Goal: Task Accomplishment & Management: Complete application form

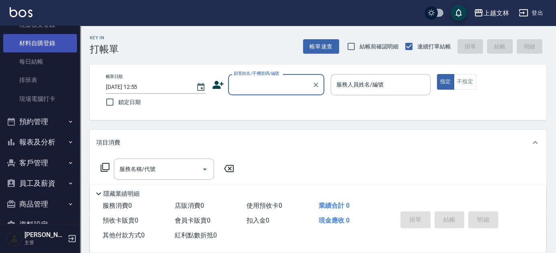
scroll to position [109, 0]
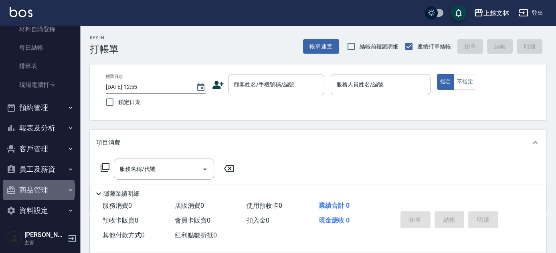
click at [36, 189] on button "商品管理" at bounding box center [40, 190] width 74 height 21
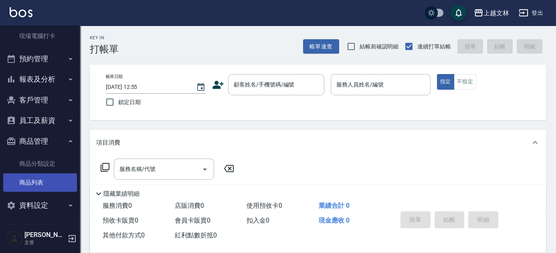
scroll to position [159, 0]
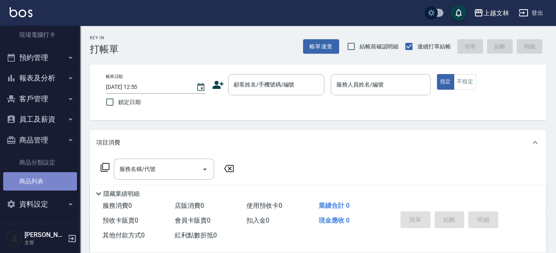
click at [45, 184] on link "商品列表" at bounding box center [40, 181] width 74 height 18
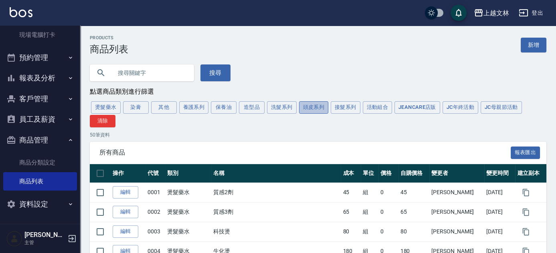
click at [313, 105] on button "頭皮系列" at bounding box center [314, 107] width 30 height 12
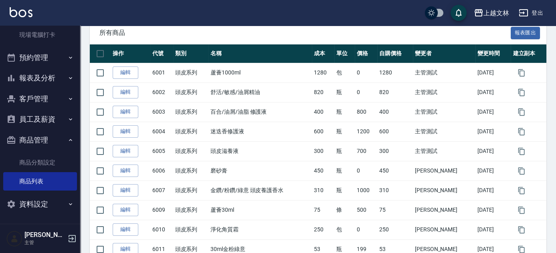
scroll to position [16, 0]
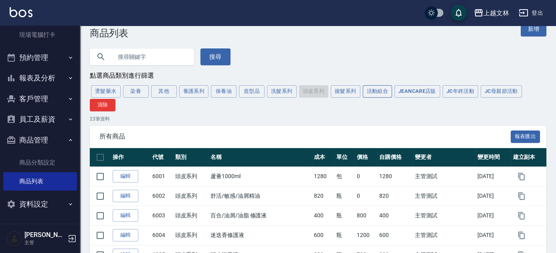
click at [372, 92] on button "活動組合" at bounding box center [378, 91] width 30 height 12
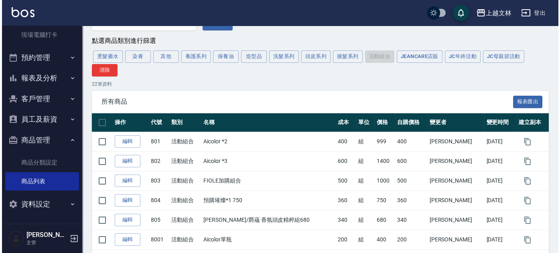
scroll to position [0, 0]
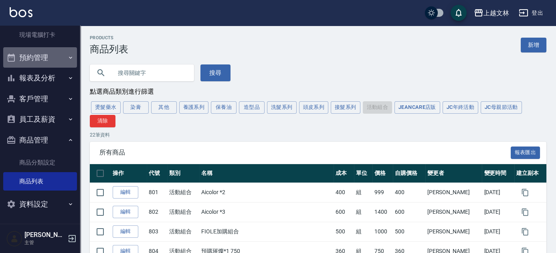
click at [46, 51] on button "預約管理" at bounding box center [40, 57] width 74 height 21
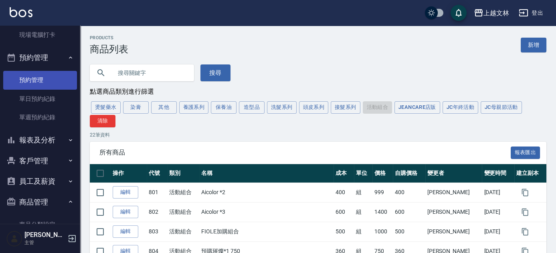
click at [51, 77] on link "預約管理" at bounding box center [40, 80] width 74 height 18
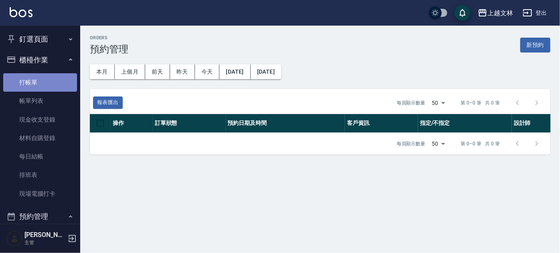
click at [53, 79] on link "打帳單" at bounding box center [40, 82] width 74 height 18
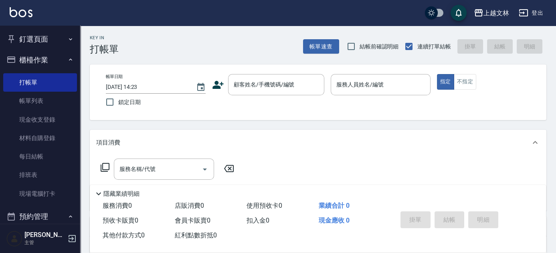
click at [103, 169] on icon at bounding box center [105, 167] width 9 height 9
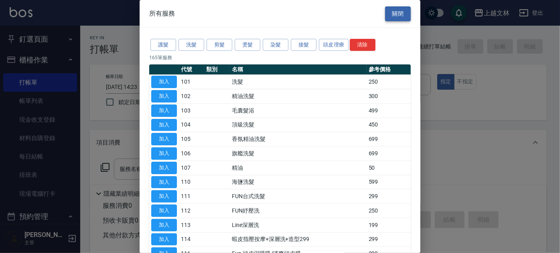
click at [401, 14] on button "關閉" at bounding box center [398, 13] width 26 height 15
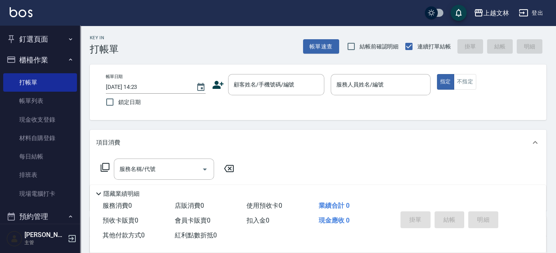
click at [99, 191] on icon at bounding box center [99, 194] width 10 height 10
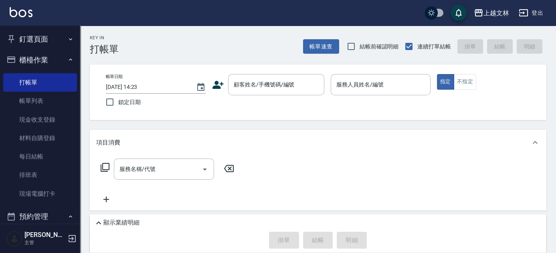
click at [106, 201] on icon at bounding box center [106, 200] width 6 height 6
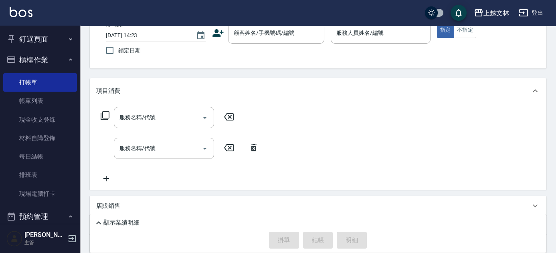
scroll to position [55, 0]
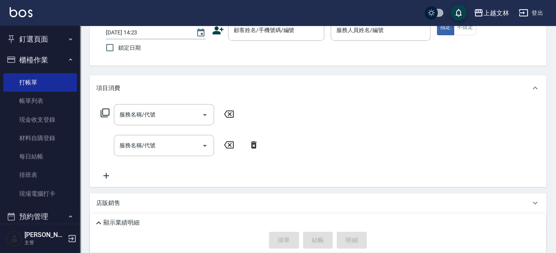
click at [103, 111] on icon at bounding box center [105, 113] width 10 height 10
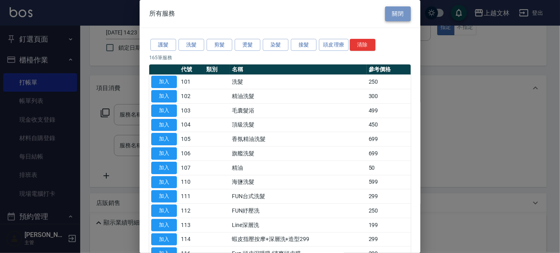
click at [398, 14] on button "關閉" at bounding box center [398, 13] width 26 height 15
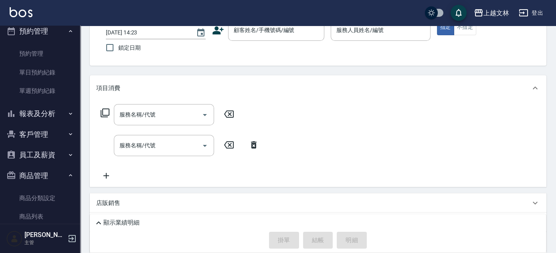
scroll to position [198, 0]
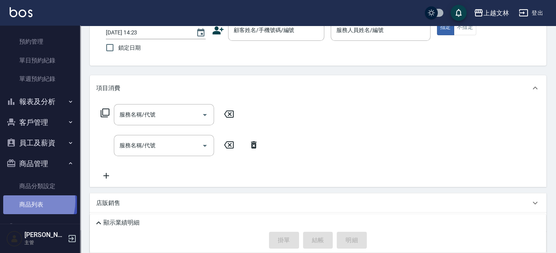
click at [23, 201] on link "商品列表" at bounding box center [40, 205] width 74 height 18
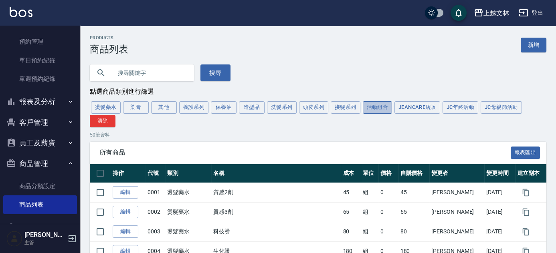
click at [368, 107] on button "活動組合" at bounding box center [378, 107] width 30 height 12
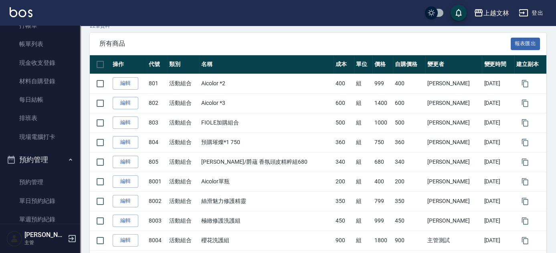
scroll to position [45, 0]
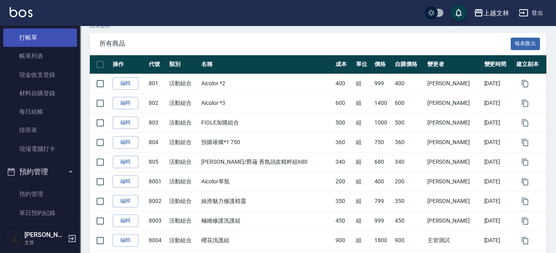
click at [35, 39] on link "打帳單" at bounding box center [40, 37] width 74 height 18
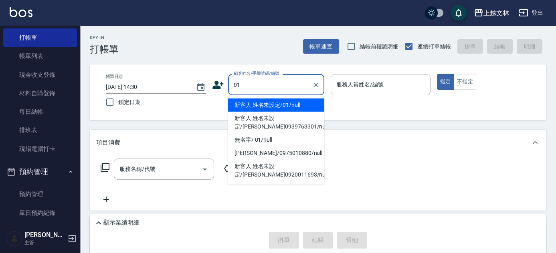
type input "新客人 姓名未設定/01/null"
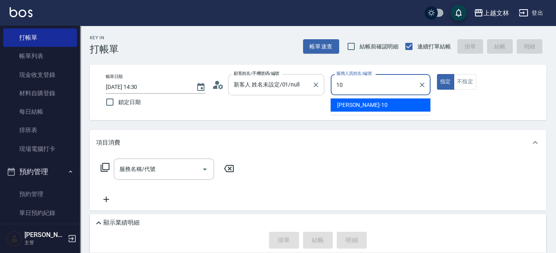
type input "[PERSON_NAME]-10"
type button "true"
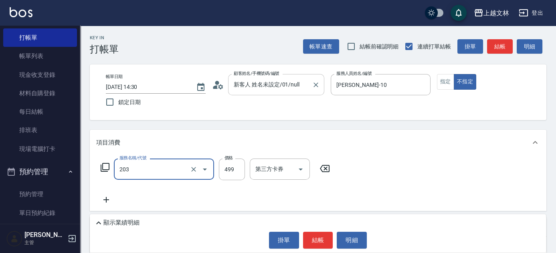
type input "B級洗+剪(203)"
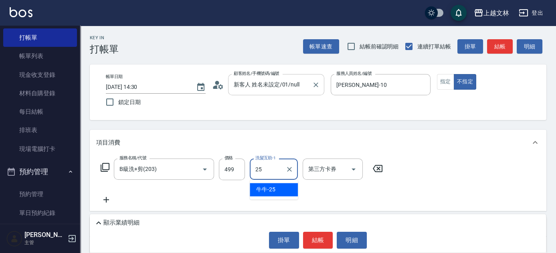
type input "牛牛-25"
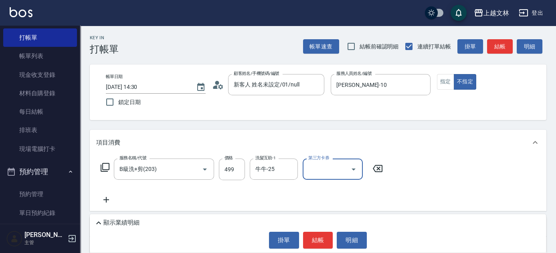
click at [316, 239] on button "結帳" at bounding box center [318, 240] width 30 height 17
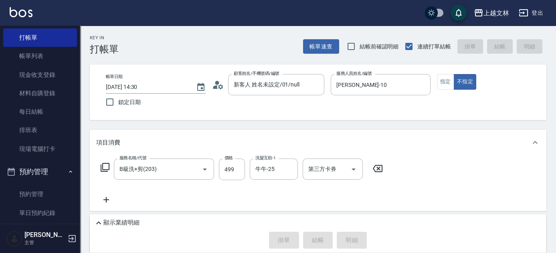
type input "[DATE] 14:45"
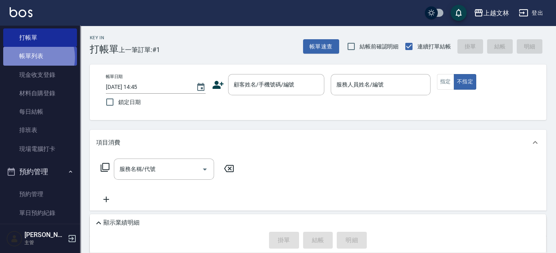
click at [30, 57] on link "帳單列表" at bounding box center [40, 56] width 74 height 18
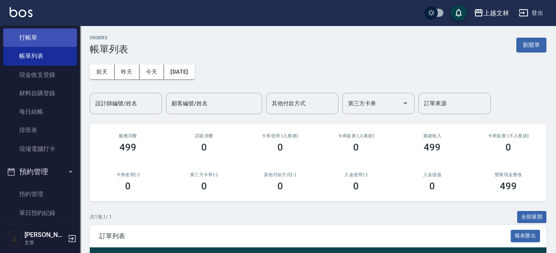
click at [28, 38] on link "打帳單" at bounding box center [40, 37] width 74 height 18
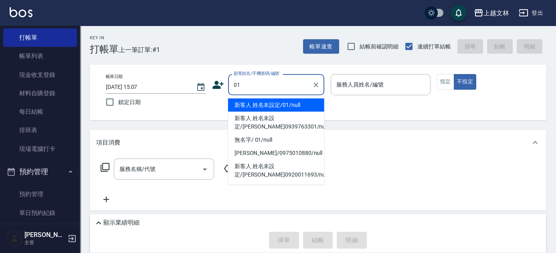
type input "新客人 姓名未設定/01/null"
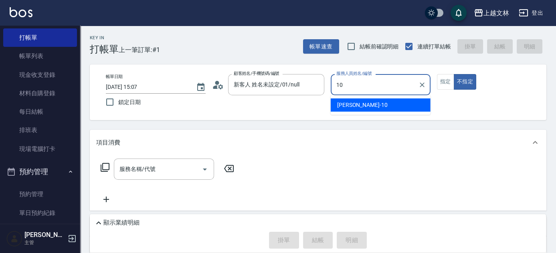
type input "[PERSON_NAME]-10"
type button "false"
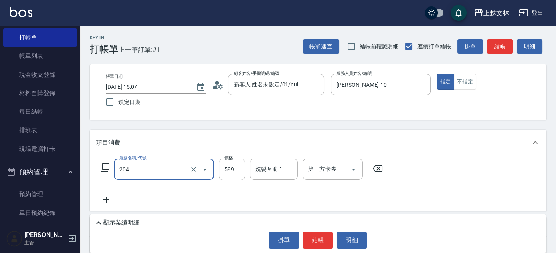
type input "A級洗+剪(204)"
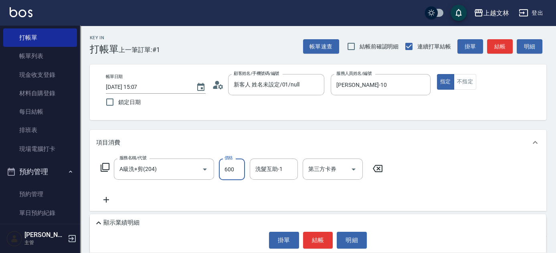
type input "600"
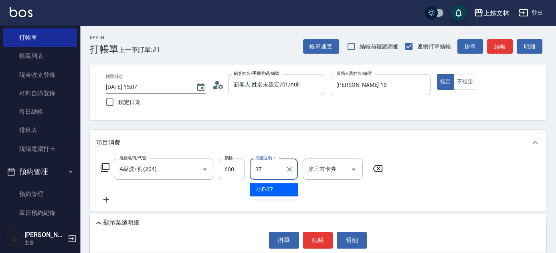
type input "小E-37"
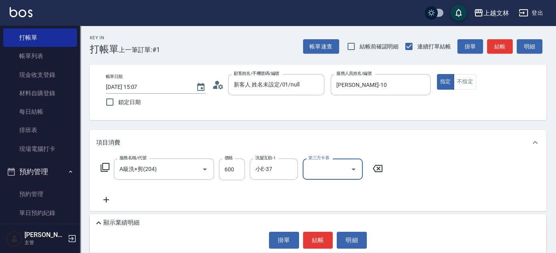
drag, startPoint x: 326, startPoint y: 242, endPoint x: 336, endPoint y: 236, distance: 10.9
click at [327, 242] on button "結帳" at bounding box center [318, 240] width 30 height 17
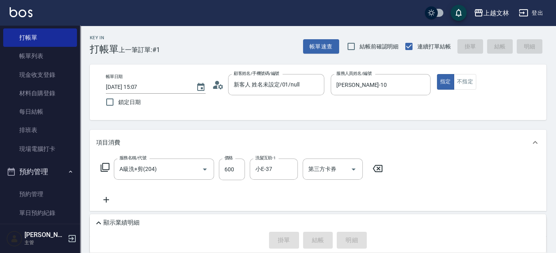
type input "[DATE] 15:27"
